Goal: Information Seeking & Learning: Learn about a topic

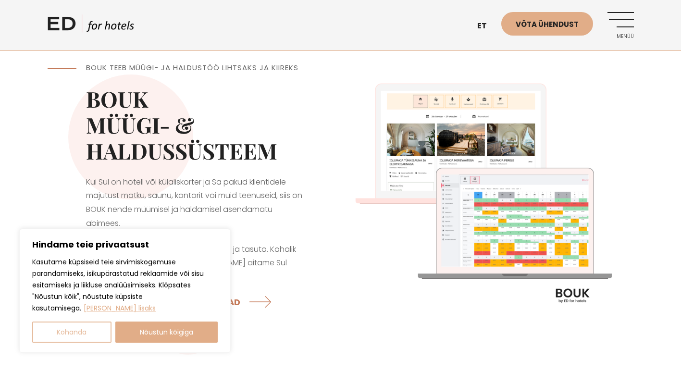
click at [85, 334] on button "Kohanda" at bounding box center [71, 332] width 79 height 21
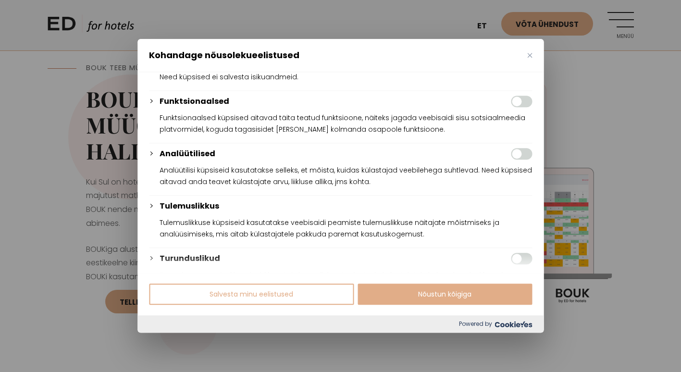
scroll to position [125, 0]
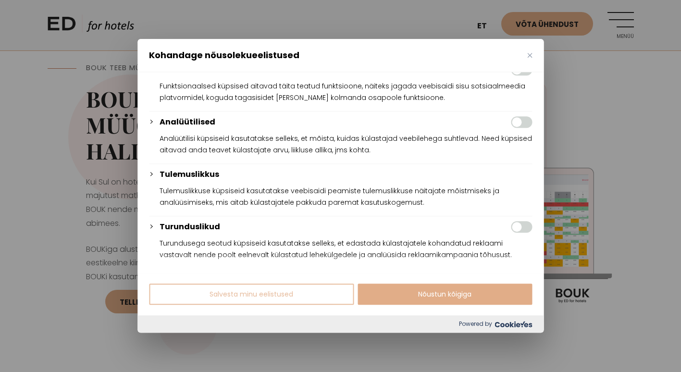
click at [286, 294] on button "Salvesta minu eelistused" at bounding box center [251, 294] width 205 height 21
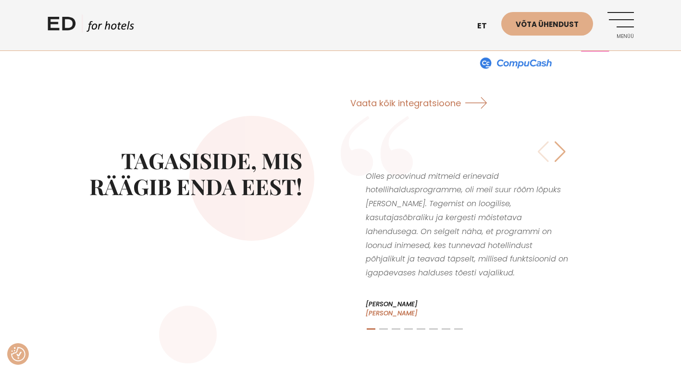
scroll to position [1683, 0]
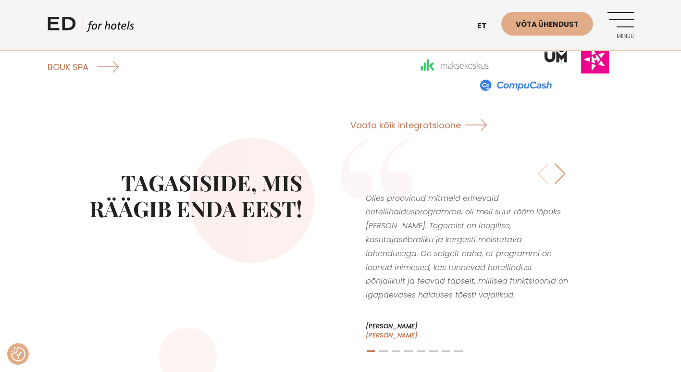
click at [561, 163] on div "Next slide" at bounding box center [560, 173] width 13 height 21
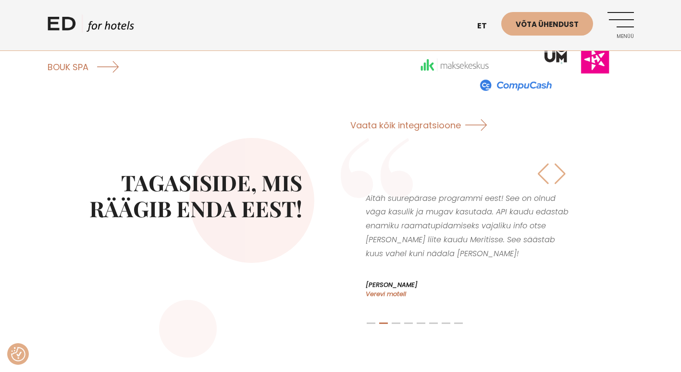
click at [562, 163] on div "Next slide" at bounding box center [560, 173] width 13 height 21
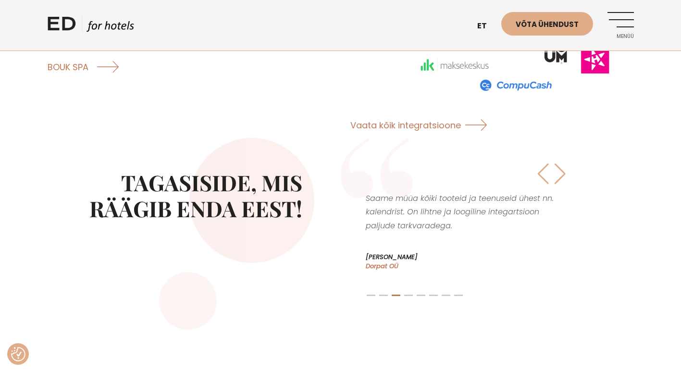
click at [563, 164] on div "Next slide" at bounding box center [560, 173] width 13 height 21
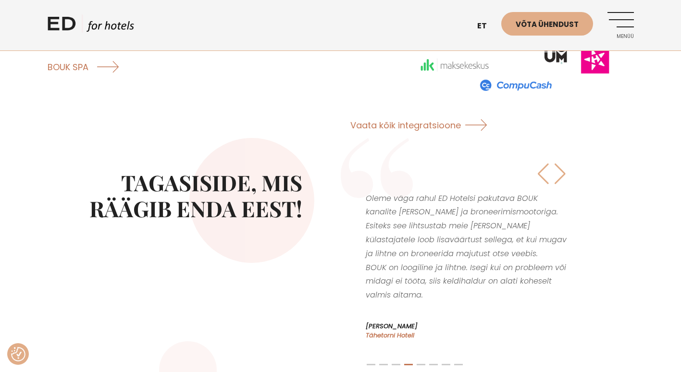
click at [563, 164] on div "Next slide" at bounding box center [560, 173] width 13 height 21
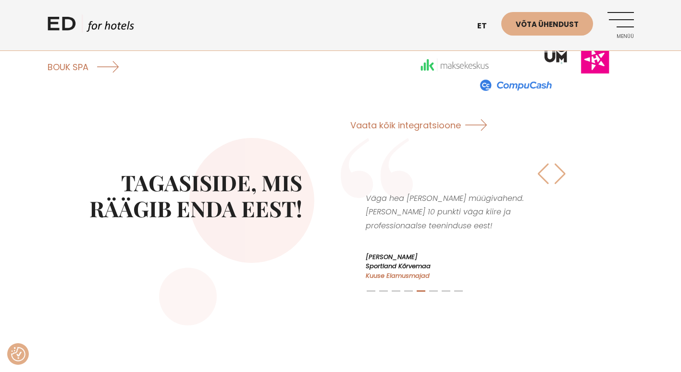
click at [563, 164] on div "Next slide" at bounding box center [560, 173] width 13 height 21
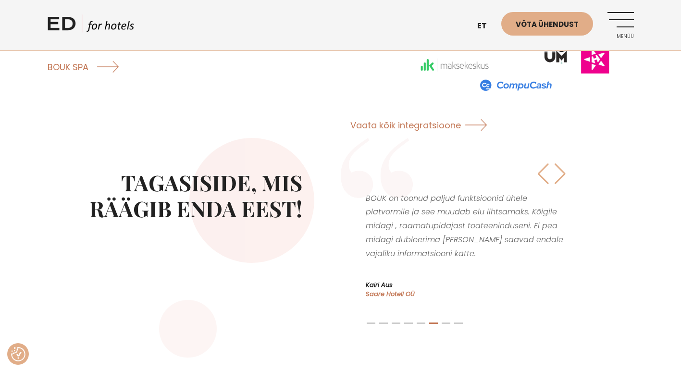
click at [563, 164] on div "Next slide" at bounding box center [560, 173] width 13 height 21
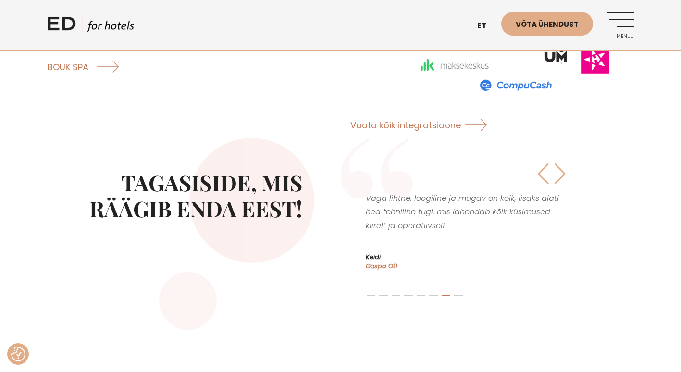
click at [563, 164] on div "Next slide" at bounding box center [560, 173] width 13 height 21
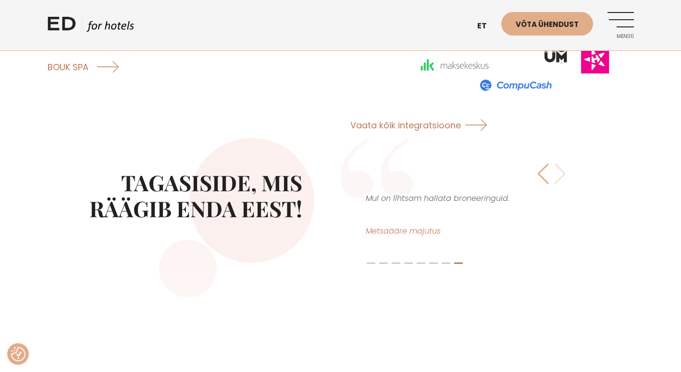
click at [563, 164] on div "Olles proovinud mitmeid erinevaid hotellihaldusprogramme, oli meil suur rõõm lõ…" at bounding box center [468, 218] width 207 height 112
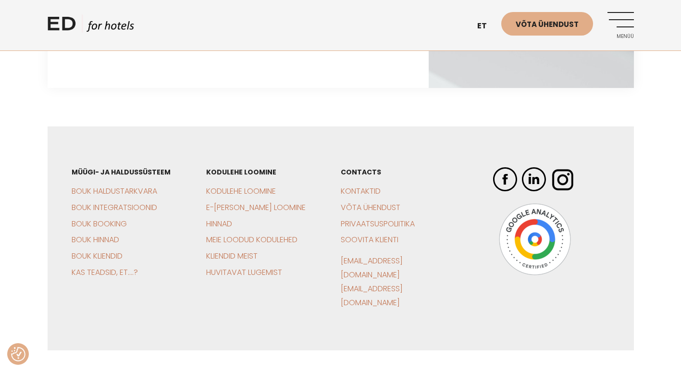
scroll to position [3049, 0]
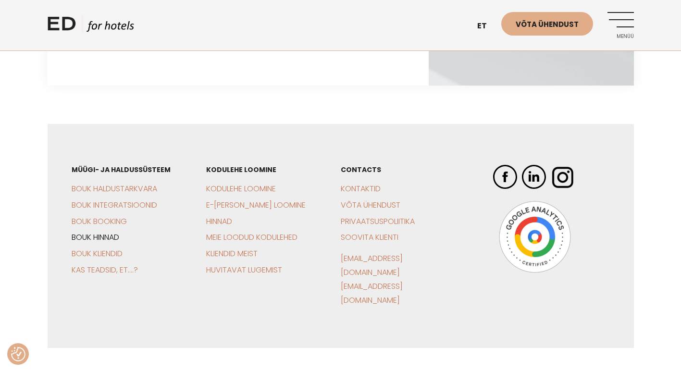
click at [92, 232] on link "BOUK Hinnad" at bounding box center [96, 237] width 48 height 11
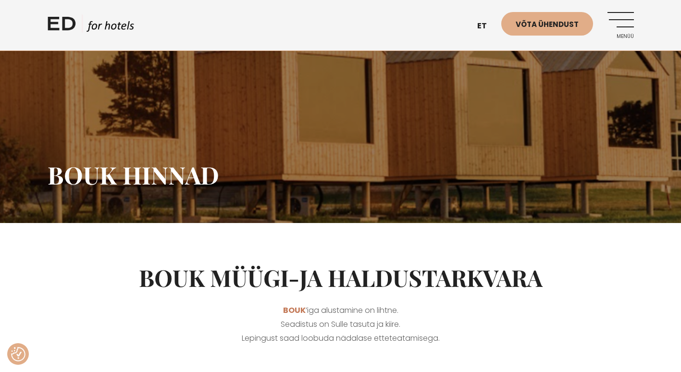
click at [623, 23] on link "Menüü" at bounding box center [621, 25] width 26 height 26
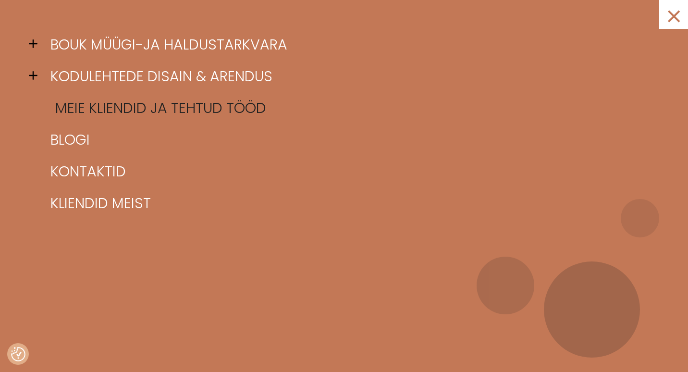
click at [132, 111] on link "Meie kliendid ja tehtud tööd" at bounding box center [356, 108] width 616 height 32
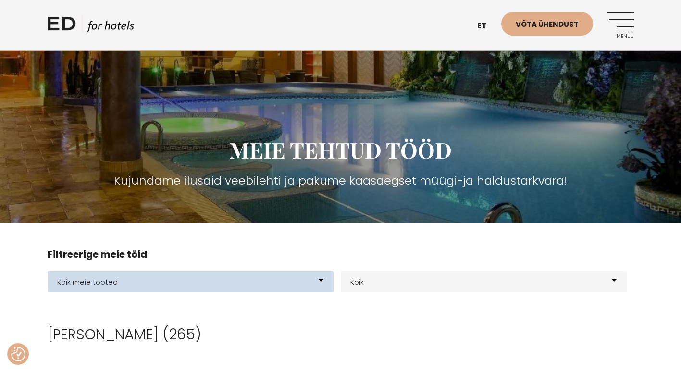
click at [322, 281] on select "Kõik meie tooted BOUK BOOKING BOUK PMS Kodulehed Näidis kodulehe kujunduspõhjad…" at bounding box center [191, 281] width 286 height 21
select select "165"
click at [48, 271] on select "Kõik meie tooted BOUK BOOKING BOUK PMS Kodulehed Näidis kodulehe kujunduspõhjad…" at bounding box center [191, 281] width 286 height 21
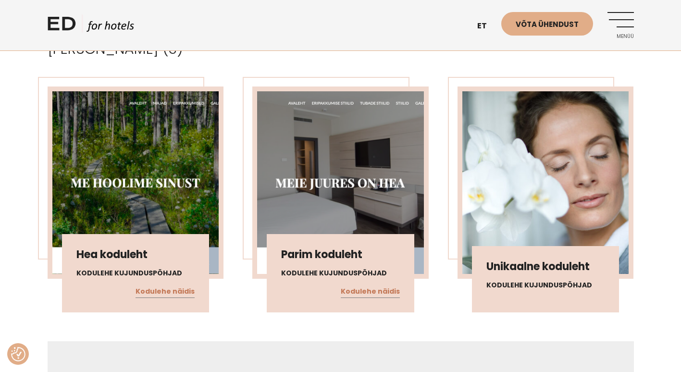
scroll to position [278, 0]
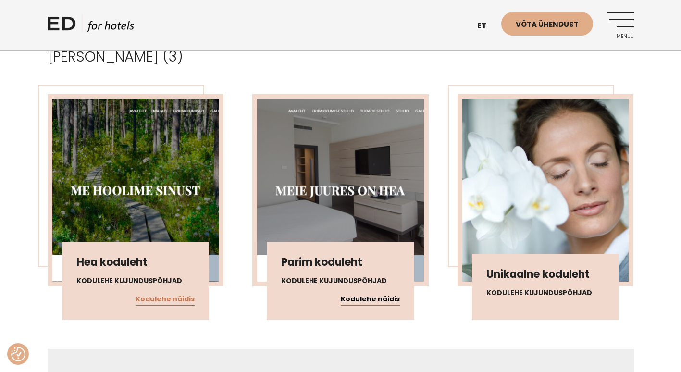
click at [379, 302] on link "Kodulehe näidis" at bounding box center [370, 299] width 59 height 13
click at [534, 295] on h4 "Kodulehe kujunduspõhjad" at bounding box center [546, 293] width 119 height 10
click at [165, 298] on link "Kodulehe näidis" at bounding box center [165, 299] width 59 height 13
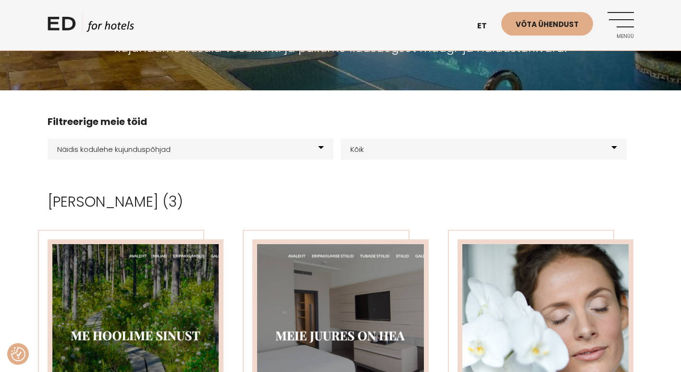
scroll to position [126, 0]
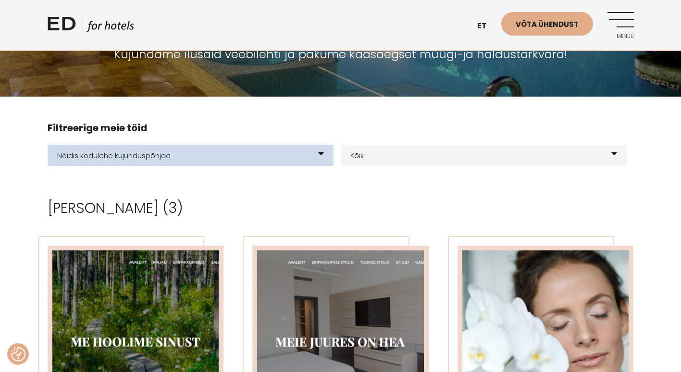
click at [319, 153] on select "Kõik meie tooted BOUK BOOKING BOUK PMS Kodulehed Näidis kodulehe kujunduspõhjad…" at bounding box center [191, 155] width 286 height 21
select select "21"
click at [48, 145] on select "Kõik meie tooted BOUK BOOKING BOUK PMS Kodulehed Näidis kodulehe kujunduspõhjad…" at bounding box center [191, 155] width 286 height 21
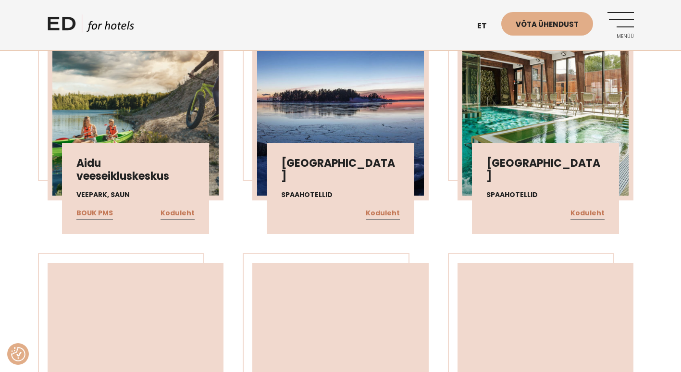
scroll to position [3446, 0]
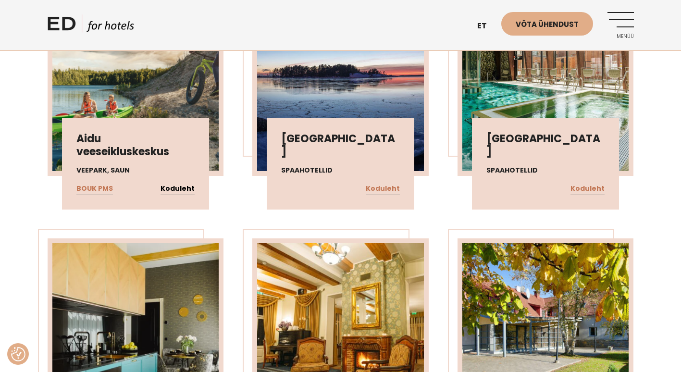
click at [177, 191] on link "Koduleht" at bounding box center [178, 189] width 34 height 13
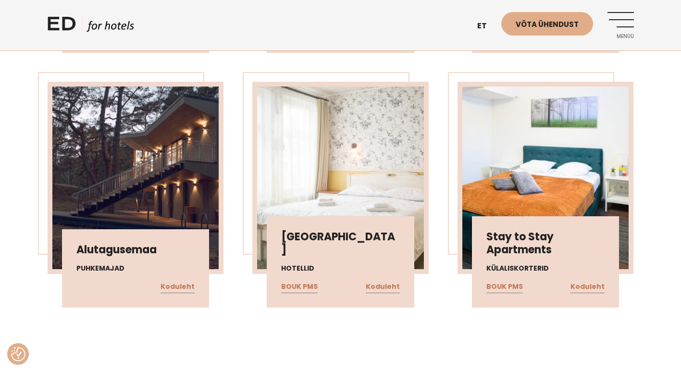
scroll to position [4629, 0]
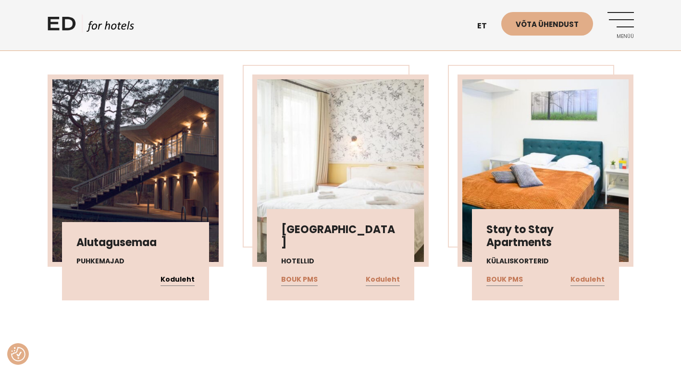
click at [174, 279] on link "Koduleht" at bounding box center [178, 280] width 34 height 13
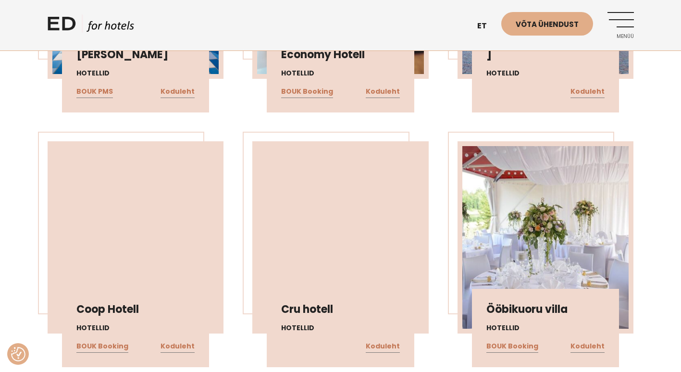
scroll to position [6101, 0]
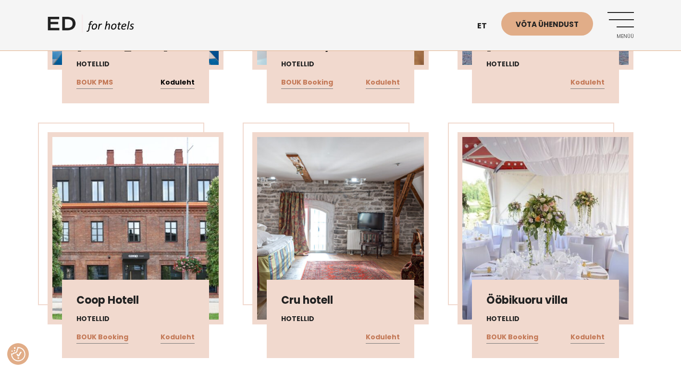
click at [182, 84] on link "Koduleht" at bounding box center [178, 82] width 34 height 13
